Goal: Information Seeking & Learning: Learn about a topic

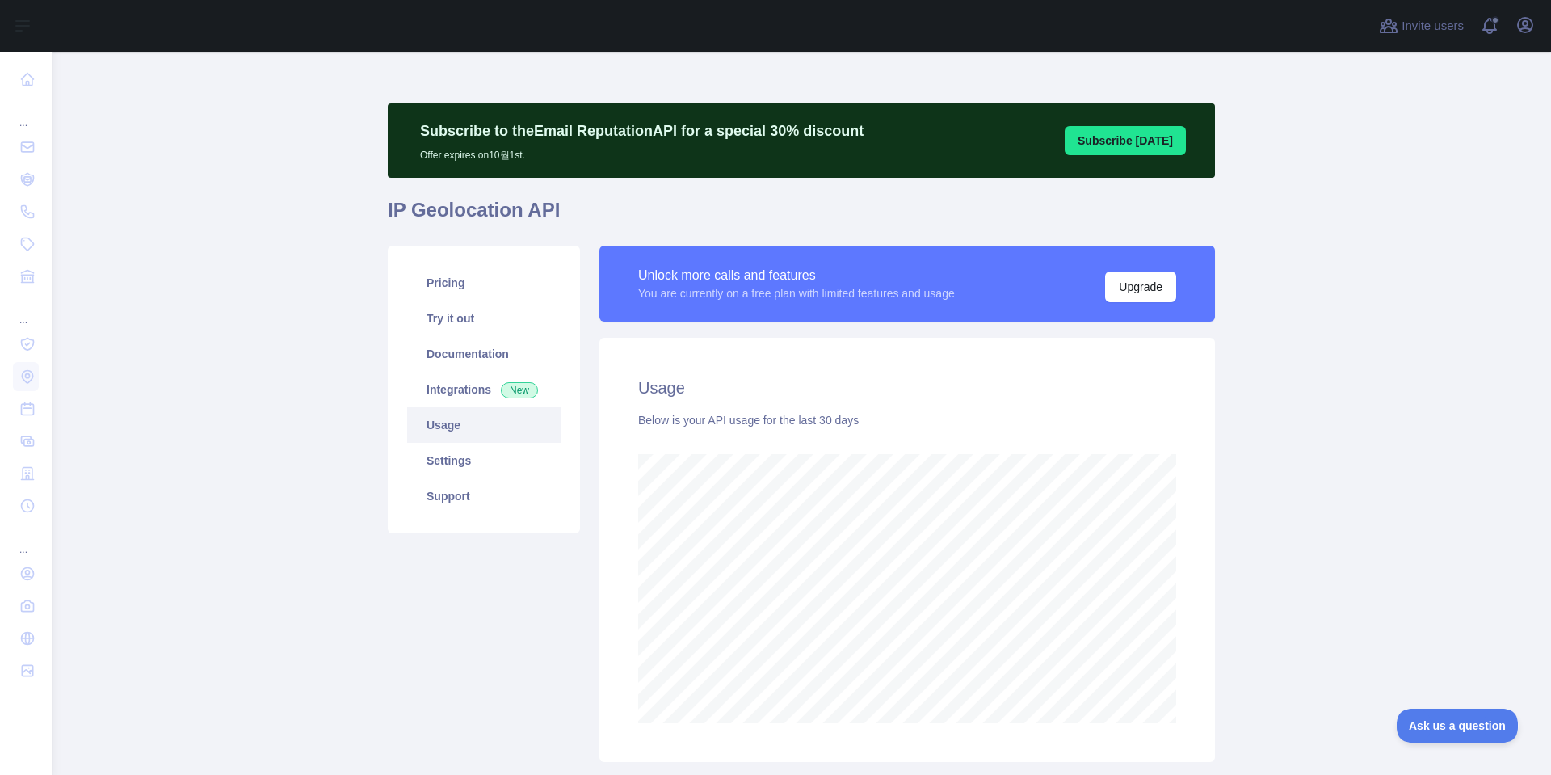
scroll to position [723, 1487]
click at [1382, 399] on main "Subscribe to the Email Reputation API for a special 30 % discount Offer expires…" at bounding box center [801, 413] width 1499 height 723
click at [1344, 430] on main "Subscribe to the Email Reputation API for a special 30 % discount Offer expires…" at bounding box center [801, 413] width 1499 height 723
click at [1357, 429] on main "Subscribe to the Email Reputation API for a special 30 % discount Offer expires…" at bounding box center [801, 413] width 1499 height 723
click at [1382, 395] on main "Subscribe to the Email Reputation API for a special 30 % discount Offer expires…" at bounding box center [801, 413] width 1499 height 723
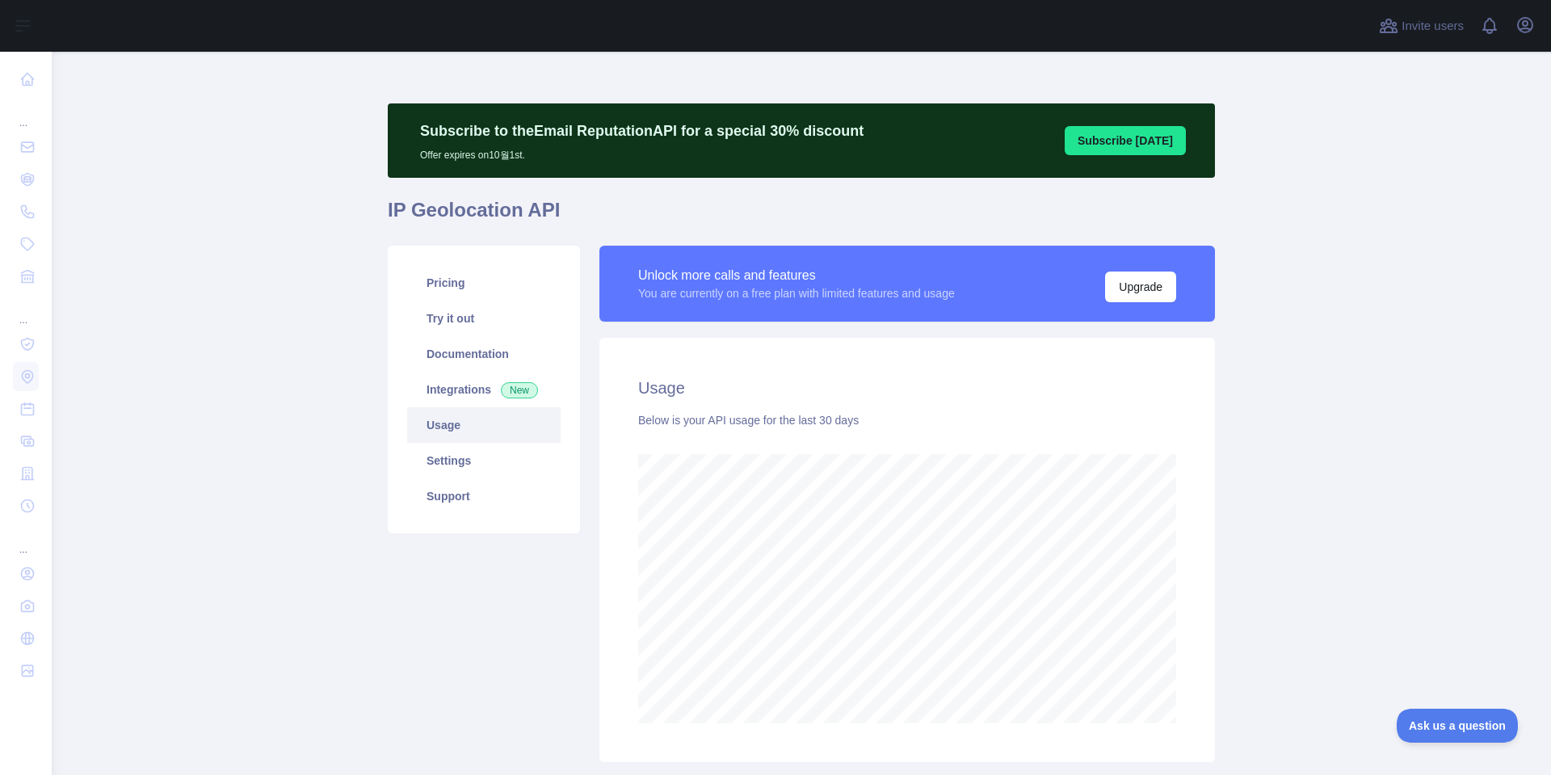
click at [1385, 394] on main "Subscribe to the Email Reputation API for a special 30 % discount Offer expires…" at bounding box center [801, 413] width 1499 height 723
drag, startPoint x: 1334, startPoint y: 146, endPoint x: 1213, endPoint y: 114, distance: 125.4
click at [1334, 146] on main "Subscribe to the Email Reputation API for a special 30 % discount Offer expires…" at bounding box center [801, 413] width 1499 height 723
drag, startPoint x: 1322, startPoint y: 282, endPoint x: 1331, endPoint y: 297, distance: 17.7
click at [1322, 283] on main "Subscribe to the Email Reputation API for a special 30 % discount Offer expires…" at bounding box center [801, 413] width 1499 height 723
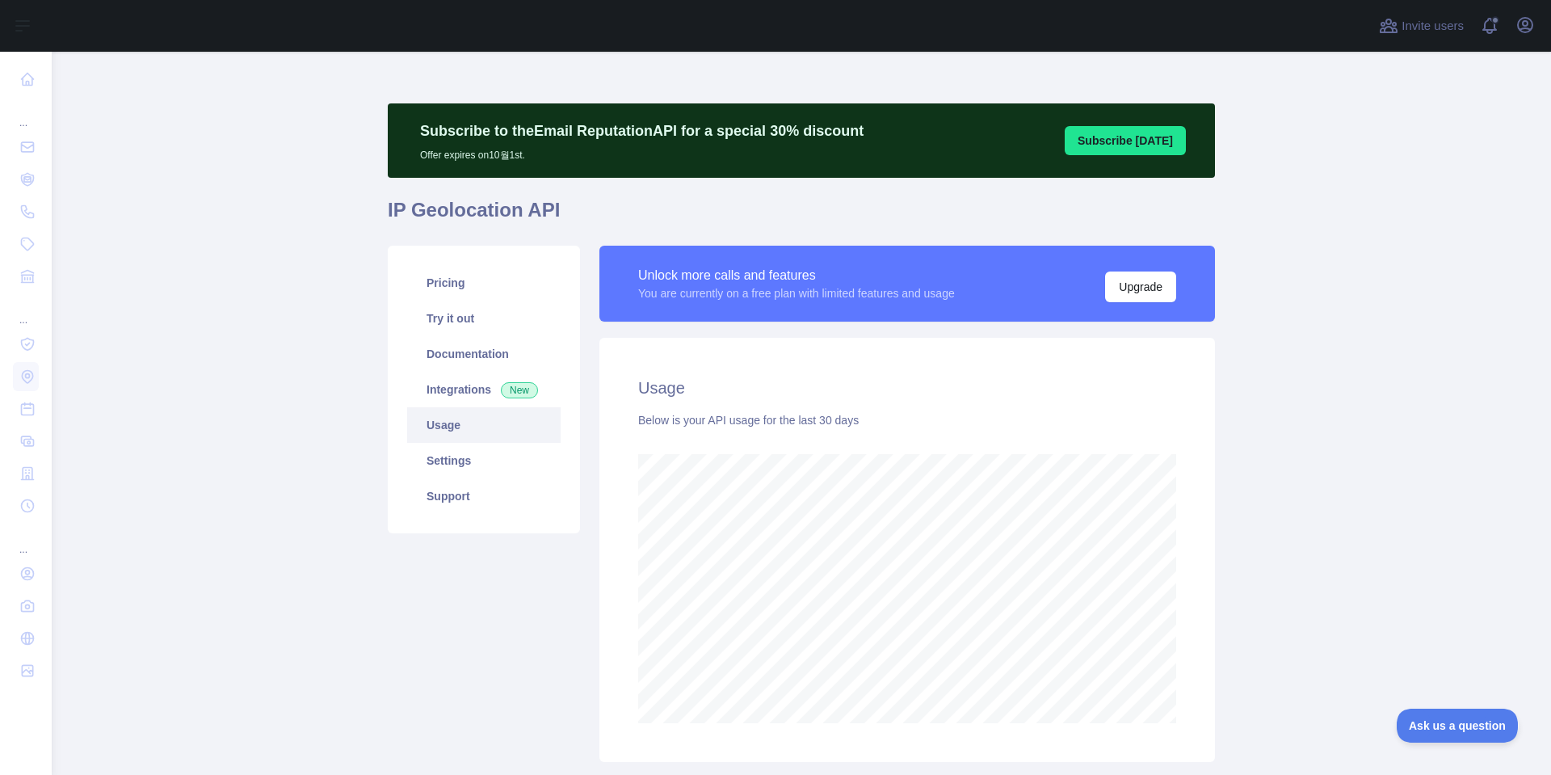
click at [1331, 297] on main "Subscribe to the Email Reputation API for a special 30 % discount Offer expires…" at bounding box center [801, 413] width 1499 height 723
drag, startPoint x: 1381, startPoint y: 498, endPoint x: 1402, endPoint y: 480, distance: 27.4
click at [1381, 498] on main "Subscribe to the Email Reputation API for a special 30 % discount Offer expires…" at bounding box center [801, 413] width 1499 height 723
click at [1410, 474] on main "Subscribe to the Email Reputation API for a special 30 % discount Offer expires…" at bounding box center [801, 413] width 1499 height 723
click at [1415, 471] on main "Subscribe to the Email Reputation API for a special 30 % discount Offer expires…" at bounding box center [801, 413] width 1499 height 723
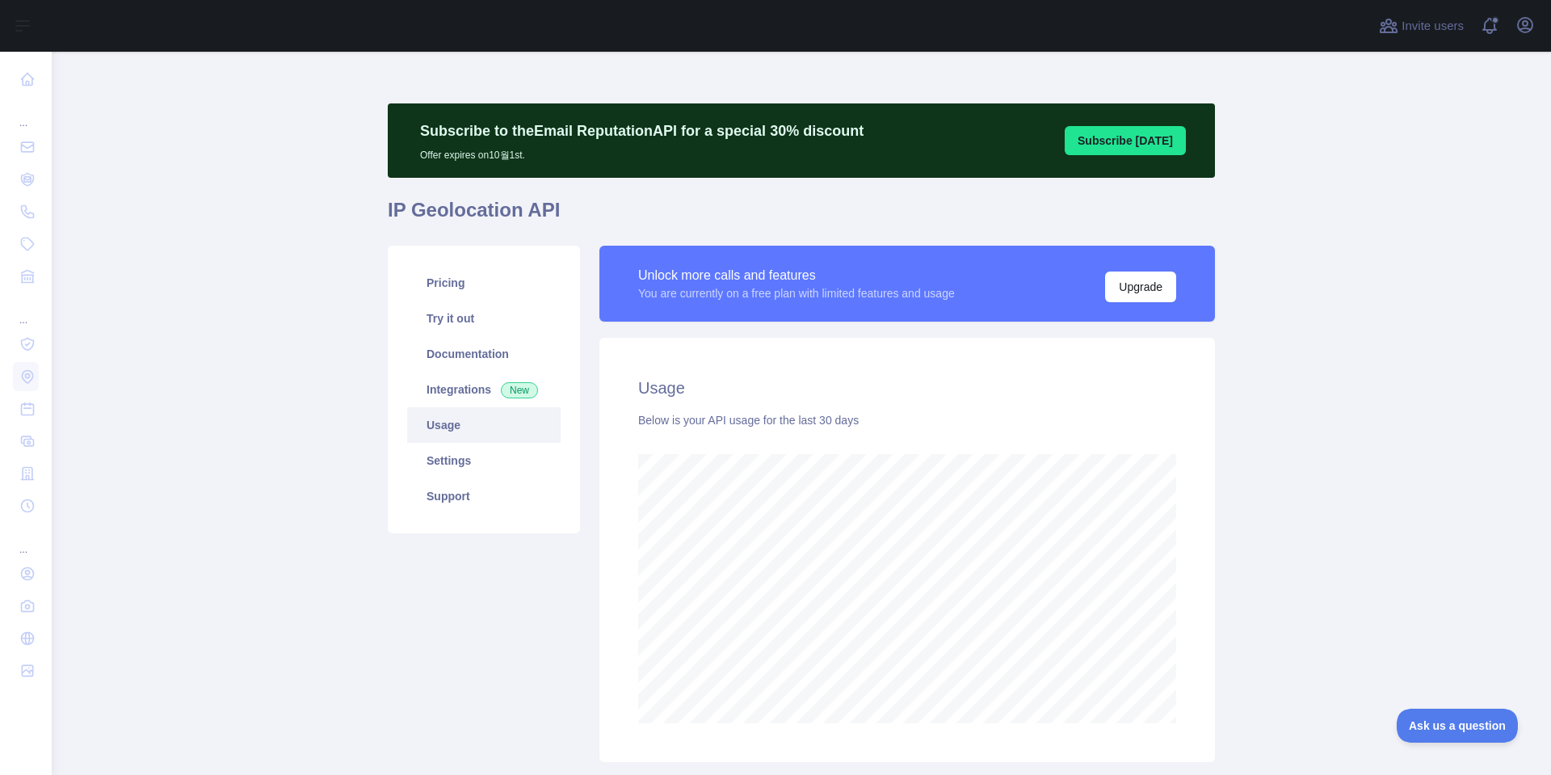
click at [1379, 475] on main "Subscribe to the Email Reputation API for a special 30 % discount Offer expires…" at bounding box center [801, 413] width 1499 height 723
click at [1379, 479] on main "Subscribe to the Email Reputation API for a special 30 % discount Offer expires…" at bounding box center [801, 413] width 1499 height 723
click at [1379, 481] on main "Subscribe to the Email Reputation API for a special 30 % discount Offer expires…" at bounding box center [801, 413] width 1499 height 723
click at [1360, 503] on main "Subscribe to the Email Reputation API for a special 30 % discount Offer expires…" at bounding box center [801, 413] width 1499 height 723
click at [1375, 497] on main "Subscribe to the Email Reputation API for a special 30 % discount Offer expires…" at bounding box center [801, 413] width 1499 height 723
